Goal: Task Accomplishment & Management: Manage account settings

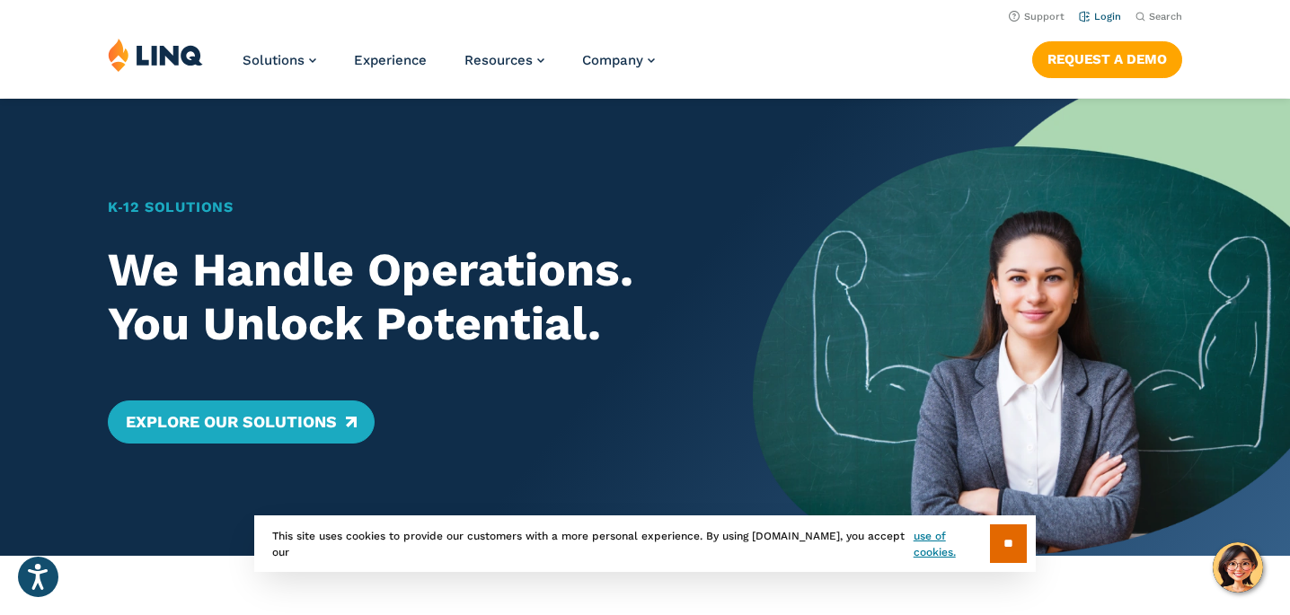
click at [1110, 16] on link "Login" at bounding box center [1100, 17] width 42 height 12
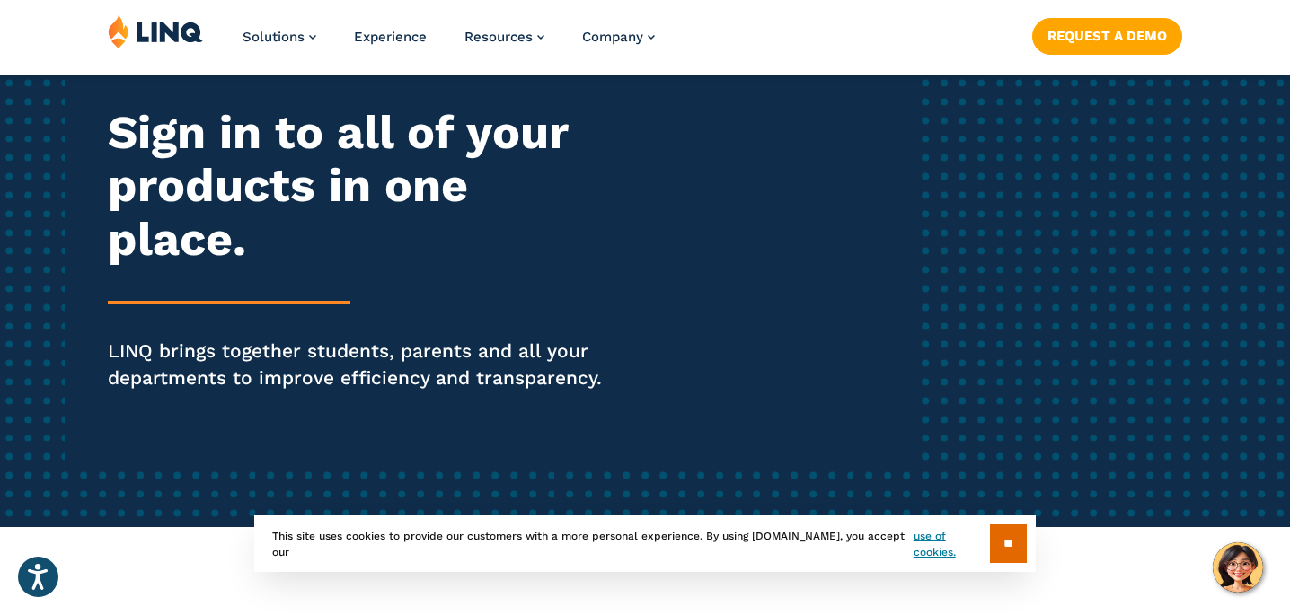
scroll to position [215, 0]
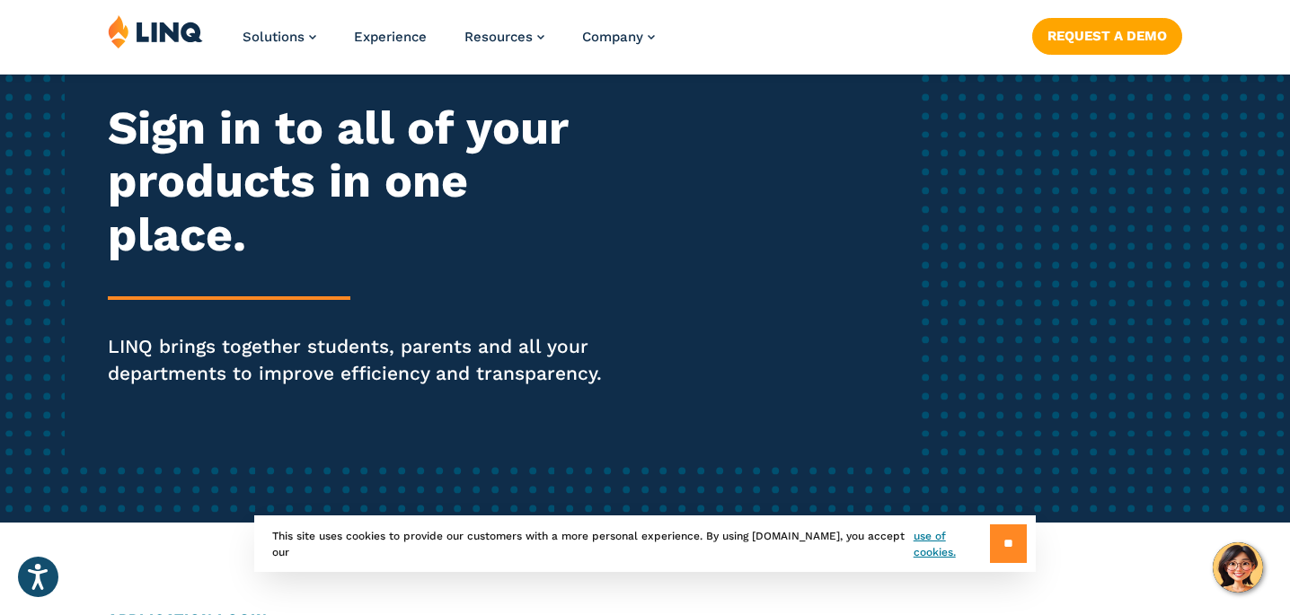
click at [996, 542] on input "**" at bounding box center [1008, 543] width 37 height 39
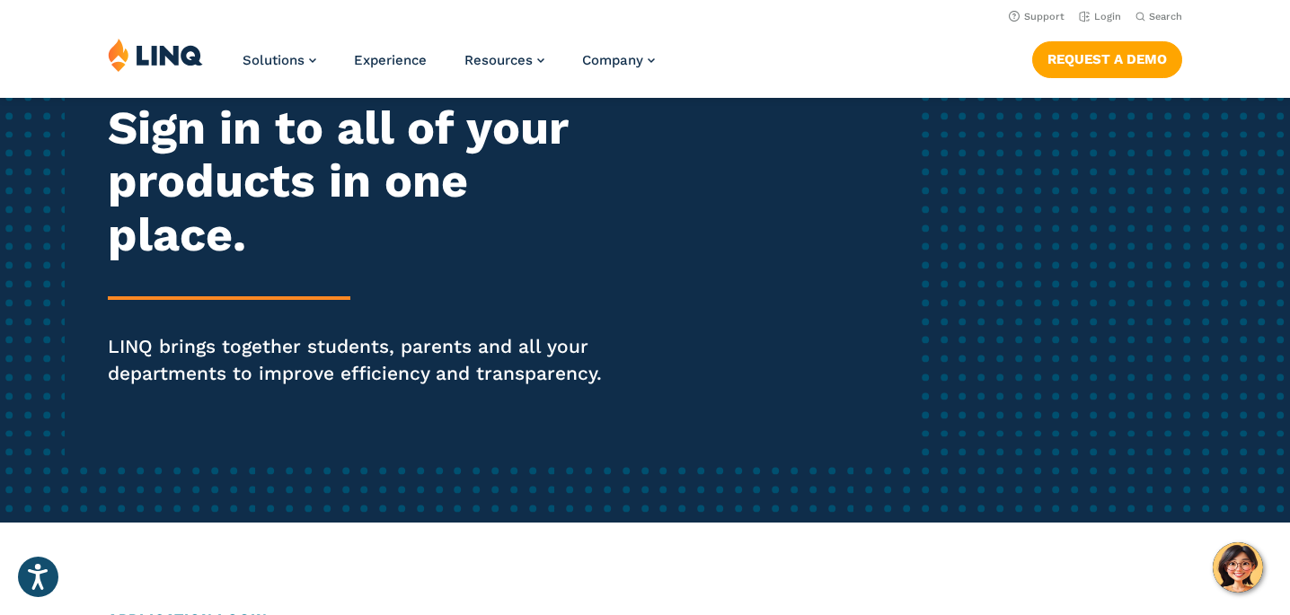
scroll to position [0, 0]
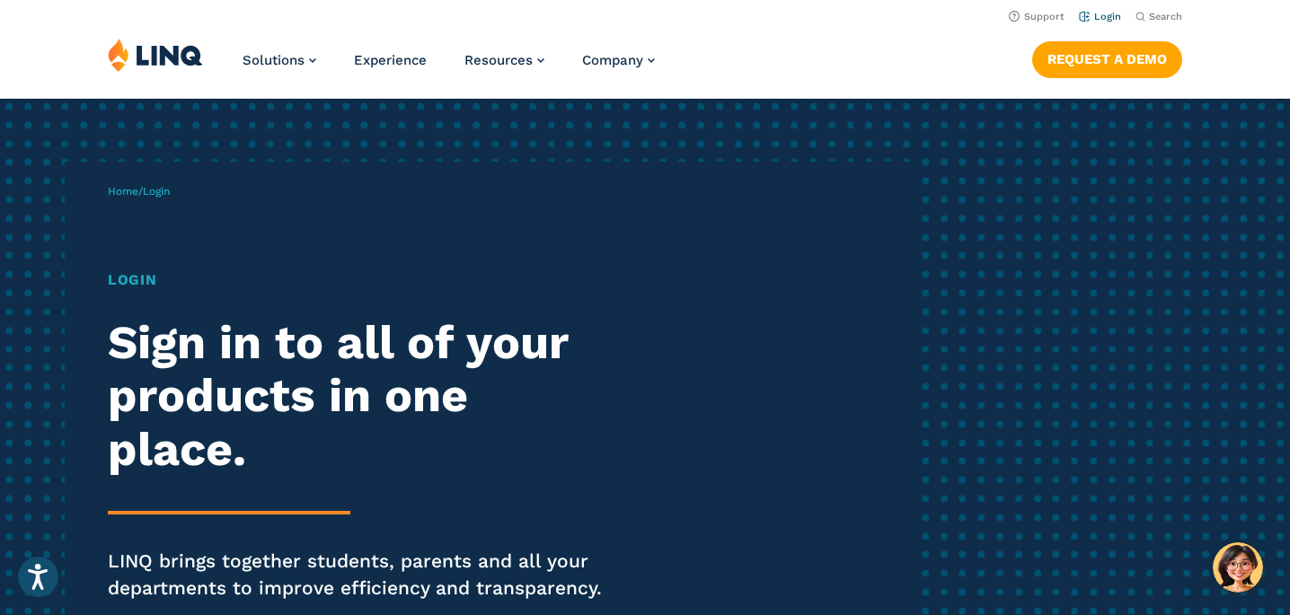
click at [1099, 13] on link "Login" at bounding box center [1100, 17] width 42 height 12
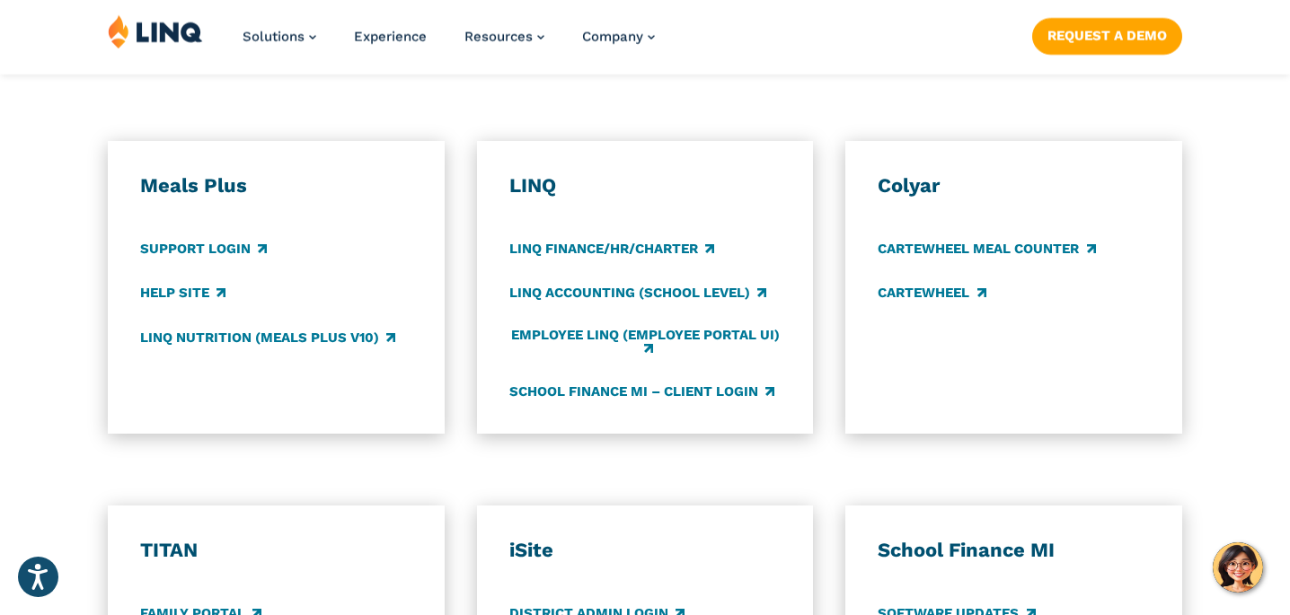
scroll to position [1002, 0]
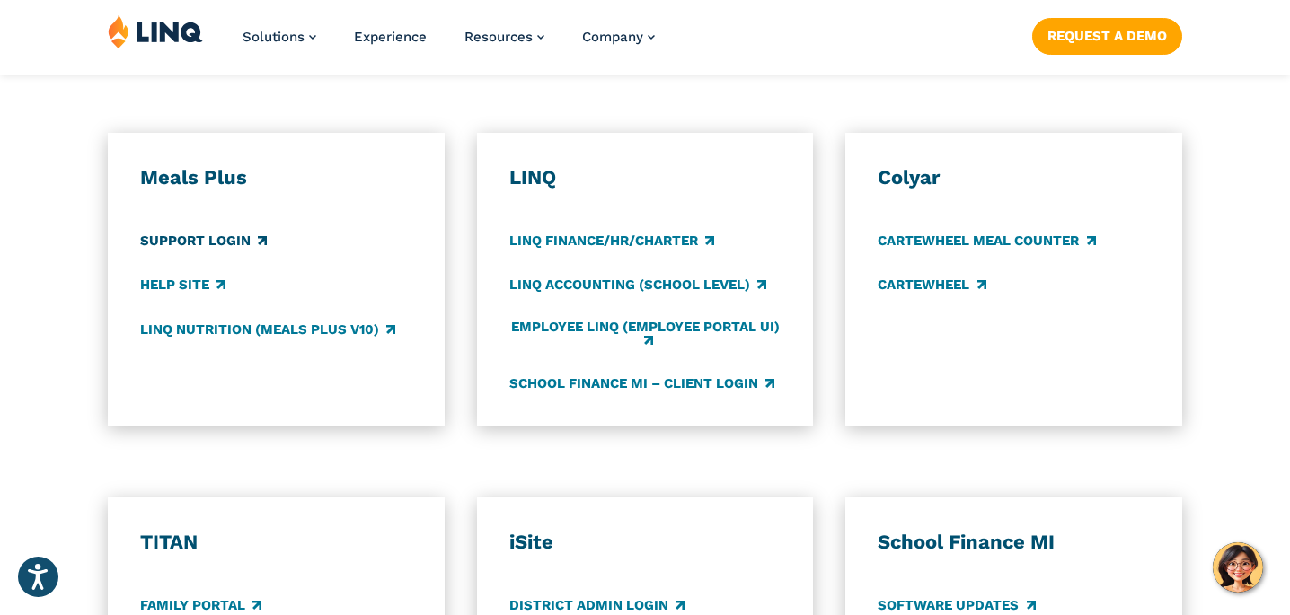
click at [216, 241] on link "Support Login" at bounding box center [203, 242] width 127 height 20
